Goal: Information Seeking & Learning: Learn about a topic

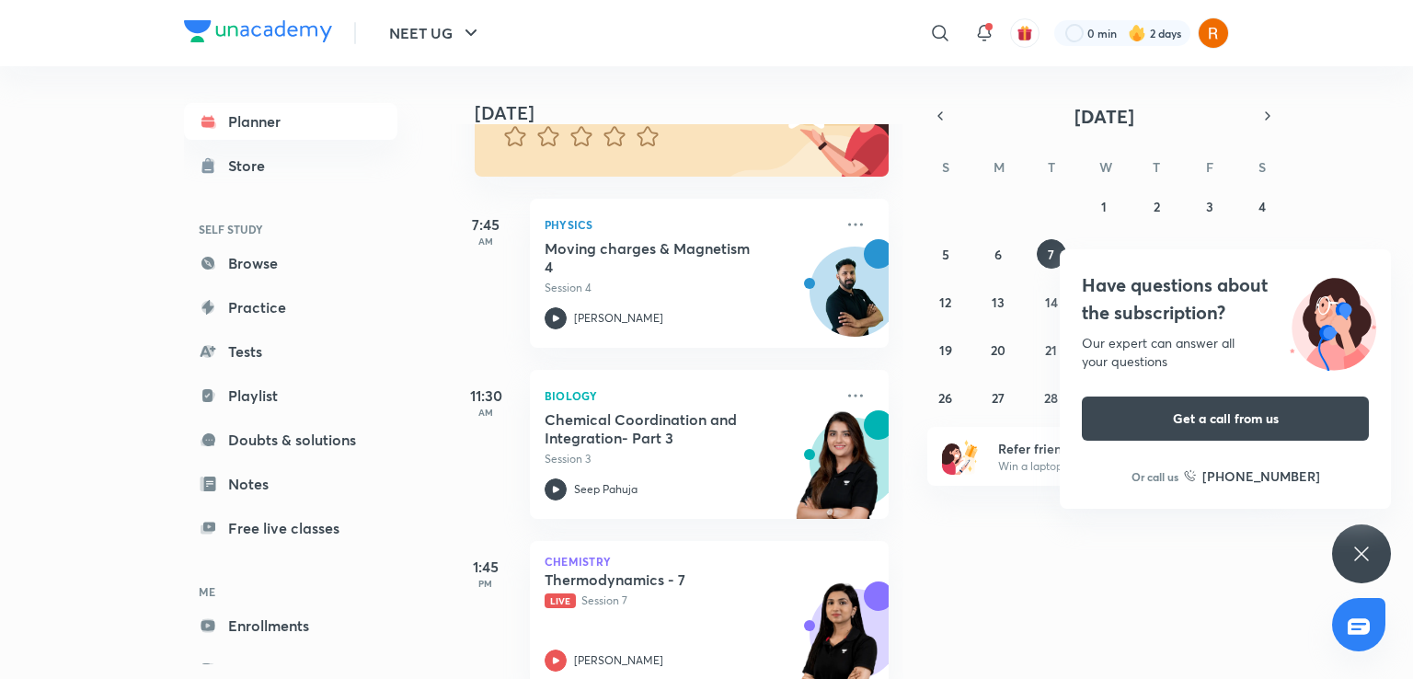
scroll to position [413, 0]
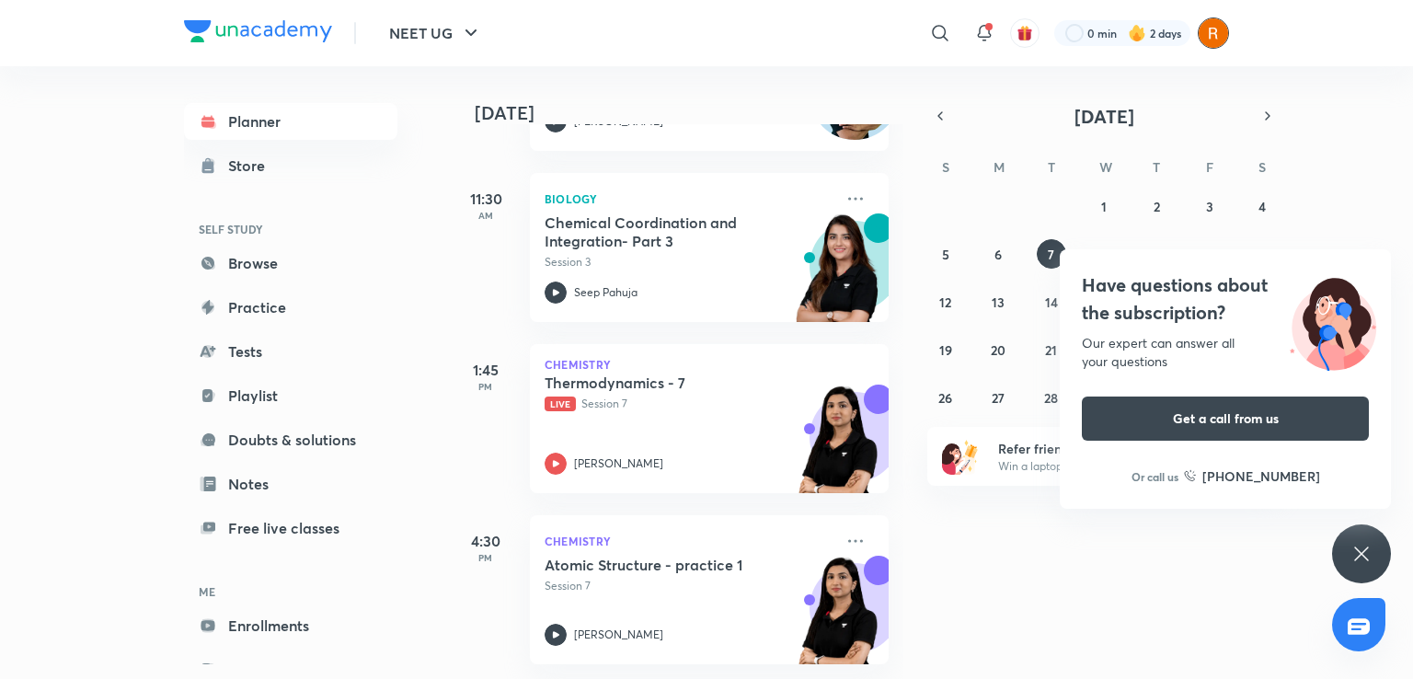
click at [1208, 37] on img at bounding box center [1213, 32] width 31 height 31
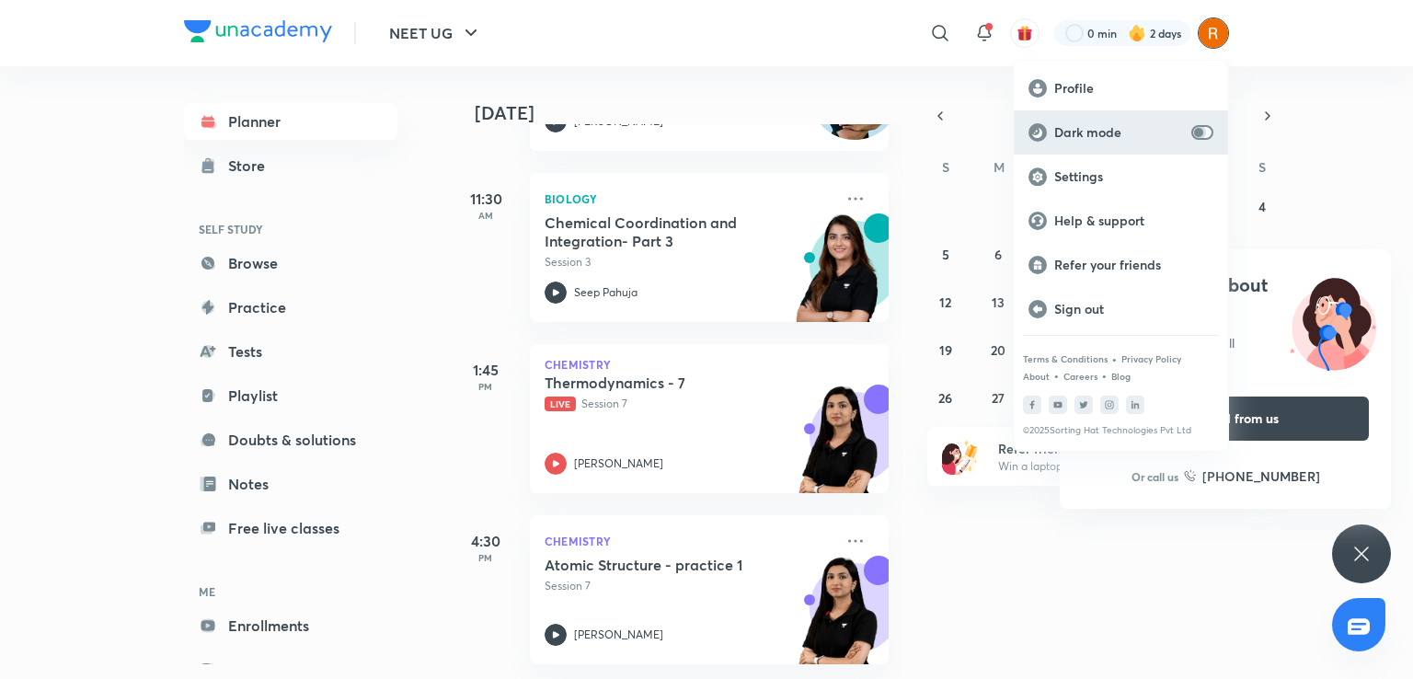
click at [1198, 131] on input "checkbox" at bounding box center [1198, 132] width 44 height 15
checkbox input "true"
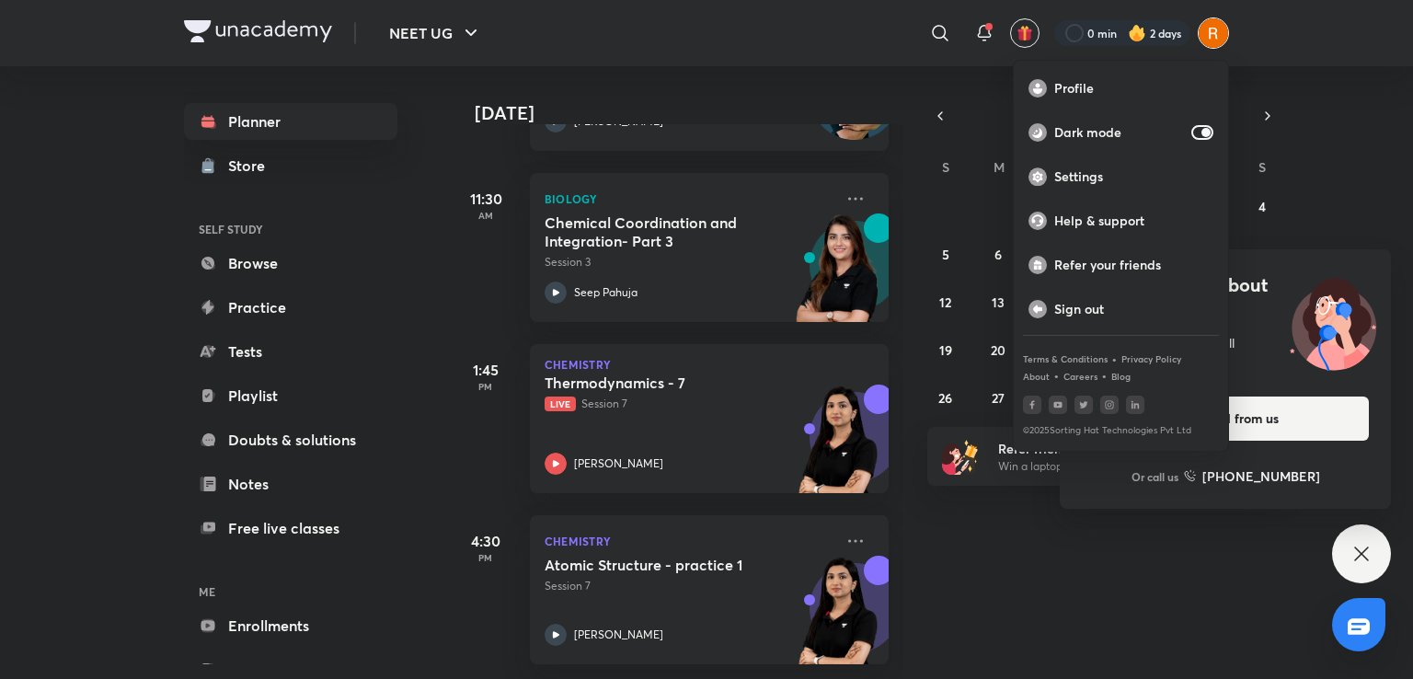
click at [578, 412] on div at bounding box center [706, 339] width 1413 height 679
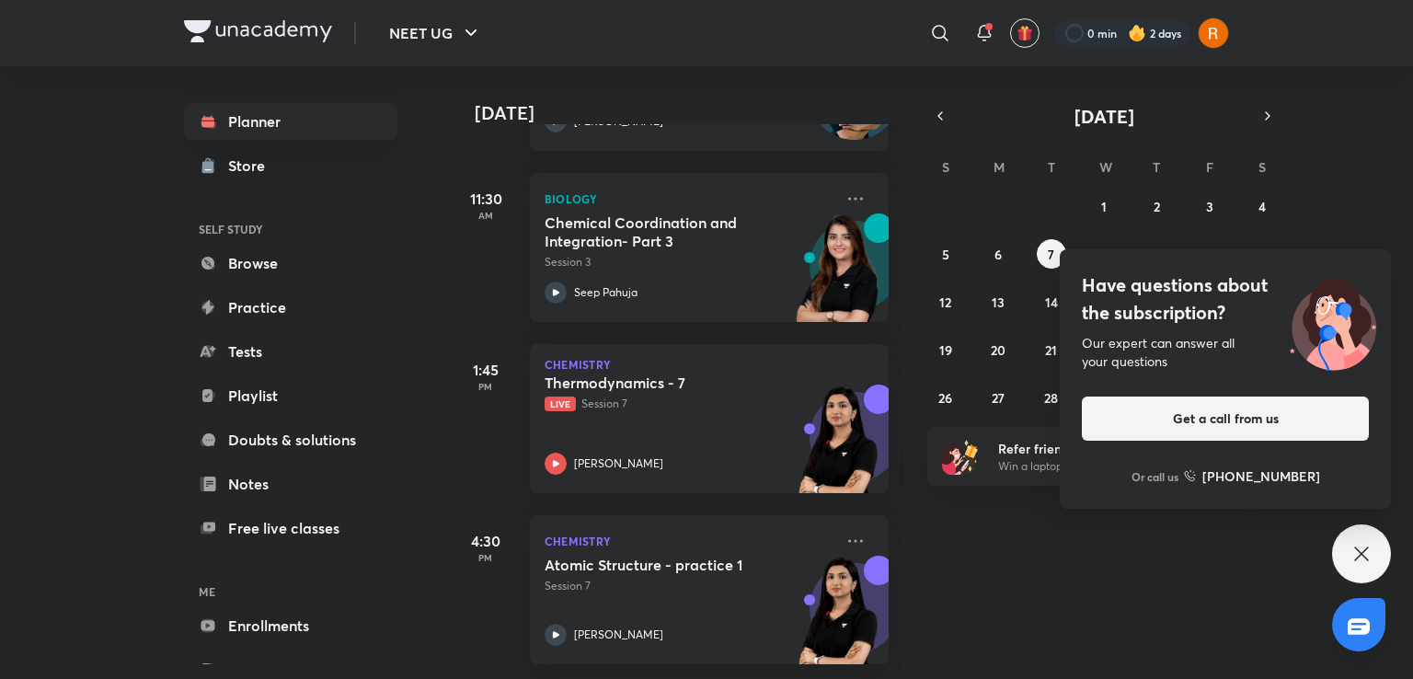
click at [578, 412] on div "Thermodynamics - 7 Live Session 7 [PERSON_NAME]" at bounding box center [688, 423] width 289 height 101
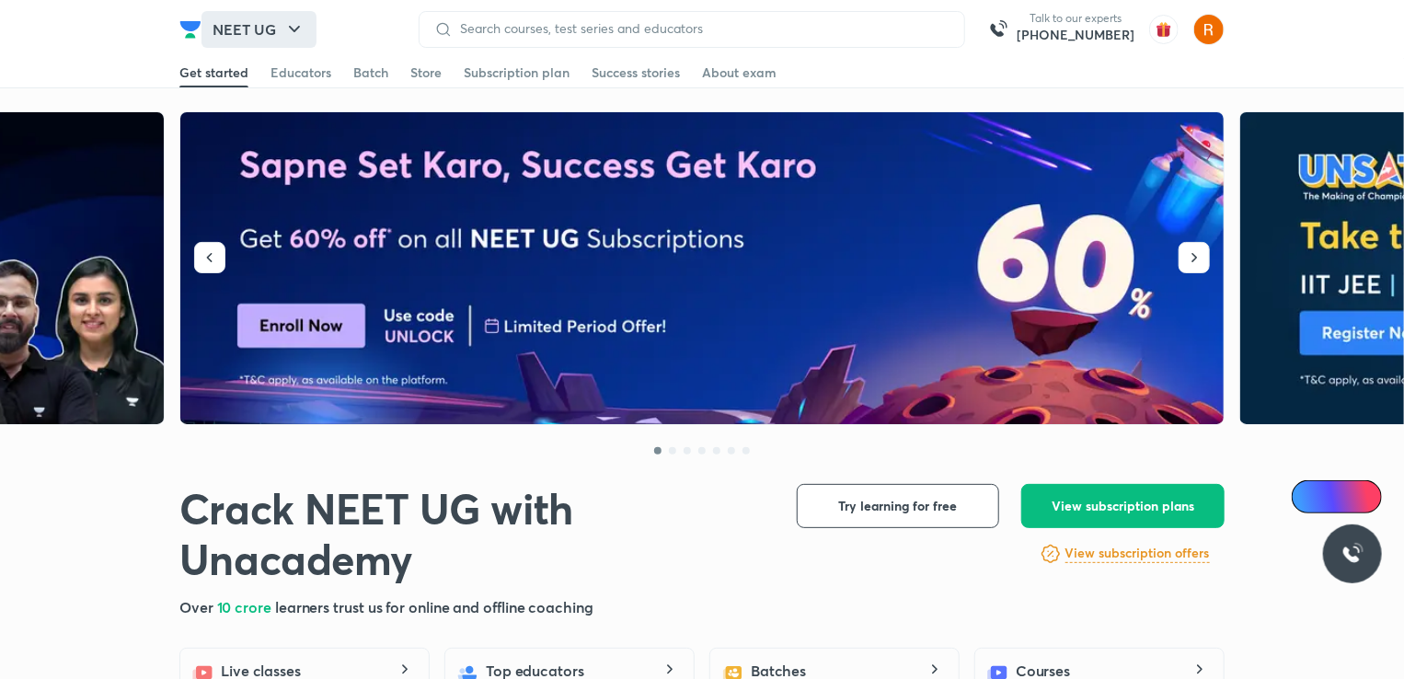
click at [247, 29] on button "NEET UG" at bounding box center [258, 29] width 115 height 37
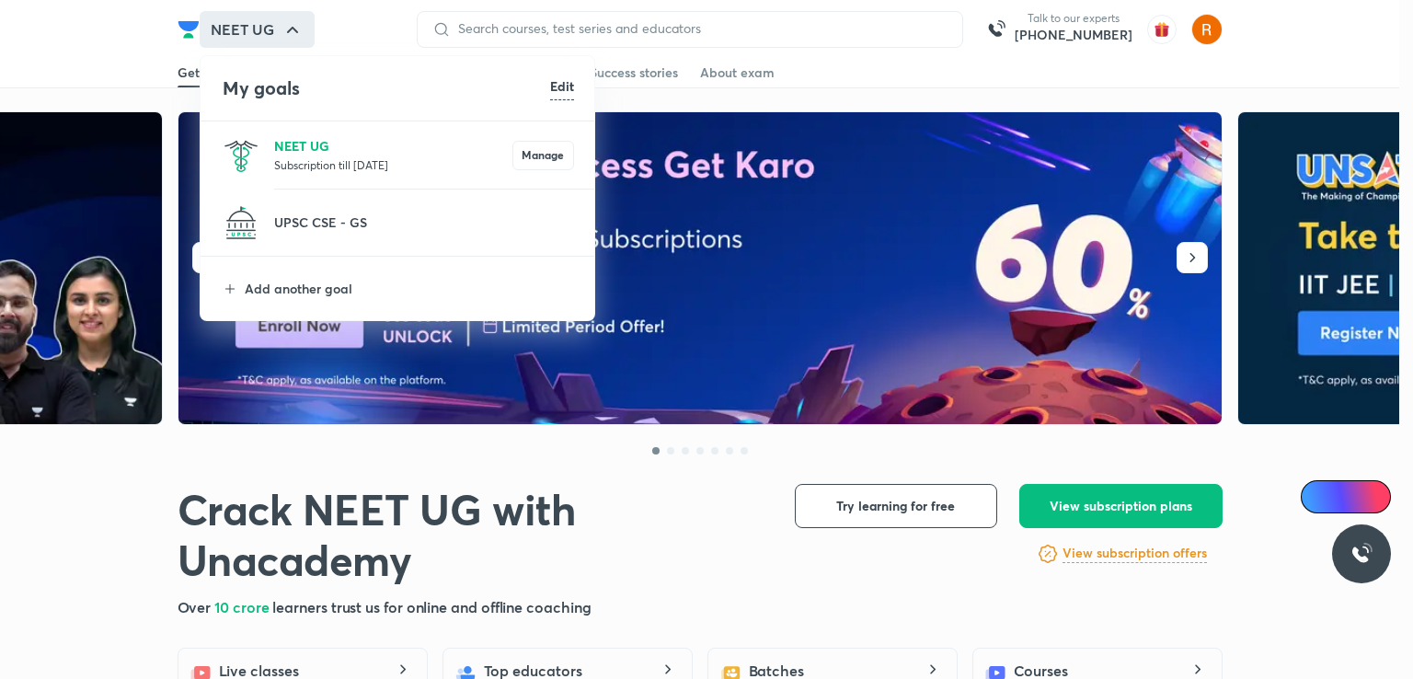
click at [335, 151] on p "NEET UG" at bounding box center [393, 145] width 238 height 19
